Goal: Task Accomplishment & Management: Use online tool/utility

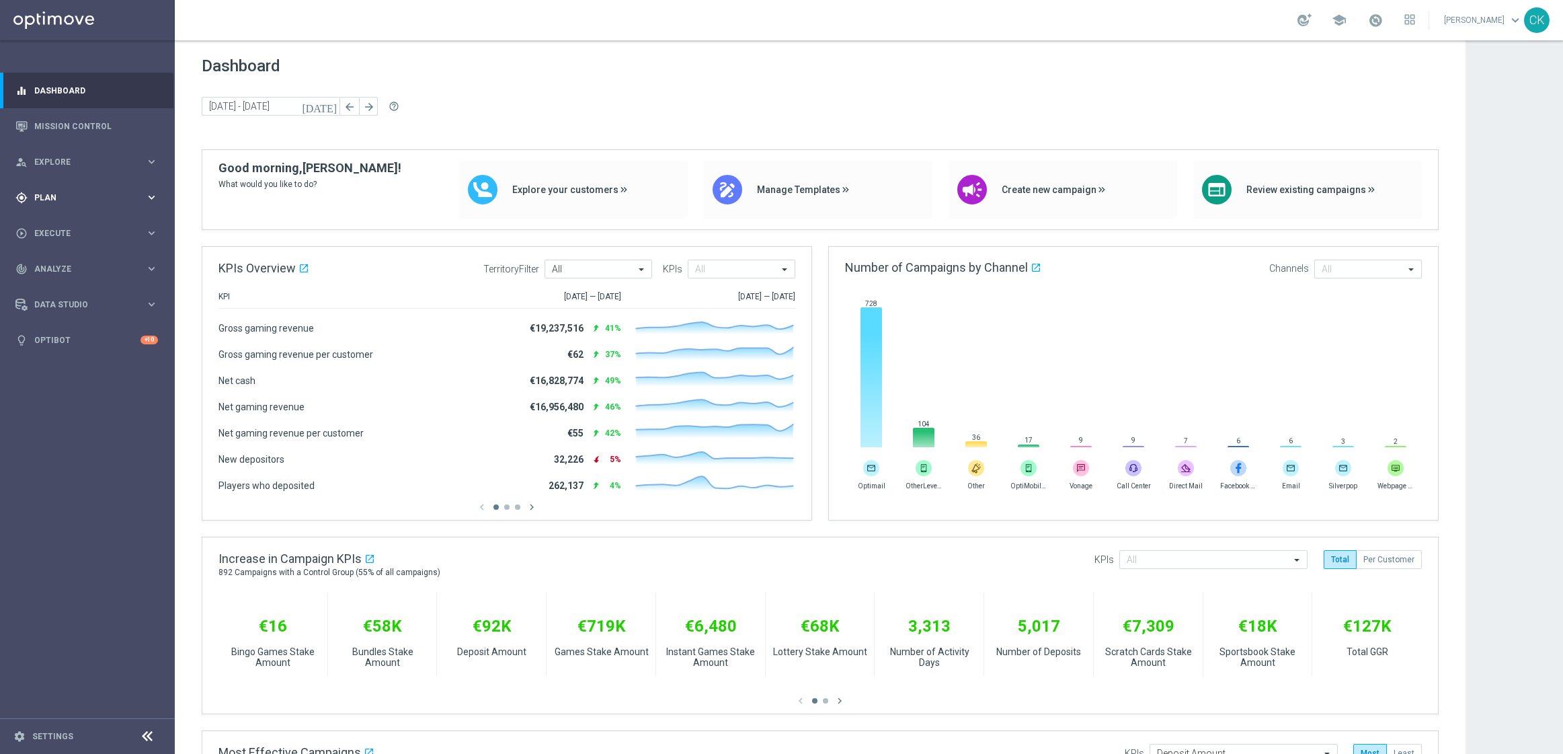
click at [48, 196] on span "Plan" at bounding box center [89, 198] width 111 height 8
click at [55, 260] on button "Templates keyboard_arrow_right" at bounding box center [97, 265] width 124 height 11
click at [56, 283] on link "Optimail" at bounding box center [91, 285] width 98 height 11
